Goal: Communication & Community: Share content

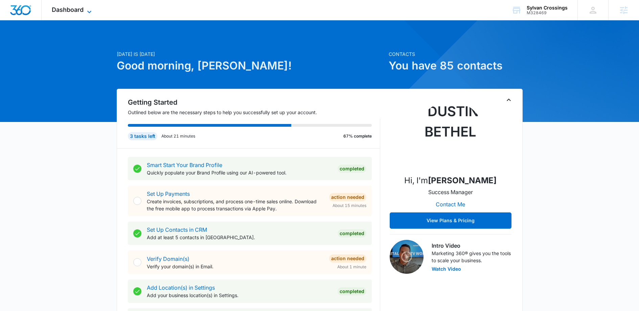
click at [74, 11] on span "Dashboard" at bounding box center [68, 9] width 32 height 7
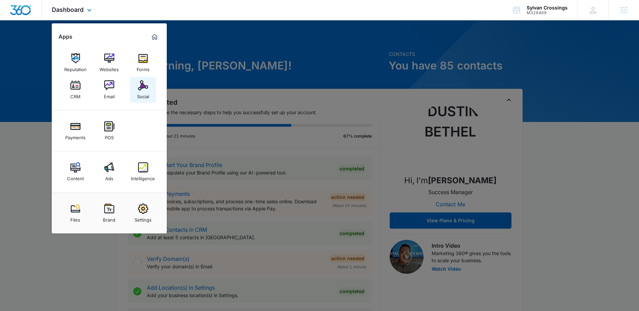
click at [136, 90] on link "Social" at bounding box center [143, 90] width 26 height 26
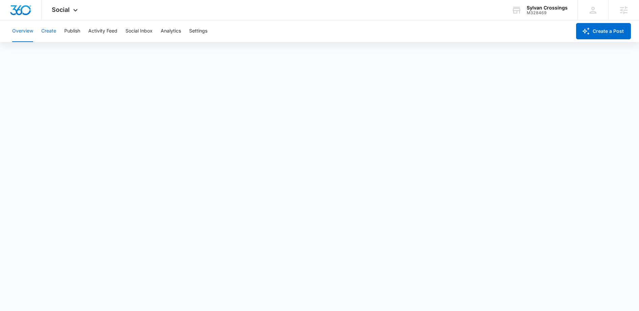
click at [46, 32] on button "Create" at bounding box center [48, 31] width 15 height 22
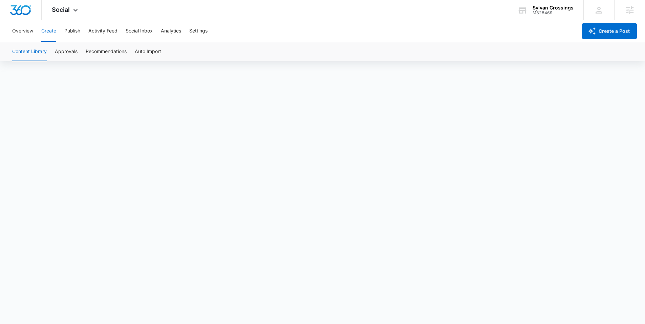
scroll to position [1, 0]
click at [71, 33] on button "Publish" at bounding box center [72, 31] width 16 height 22
